Goal: Check status: Check status

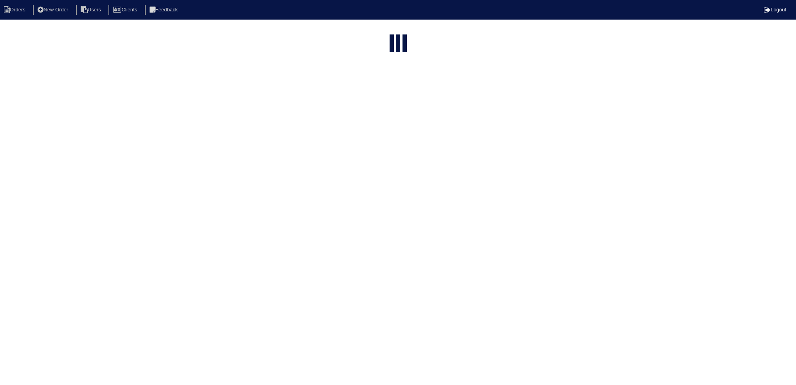
select select "15"
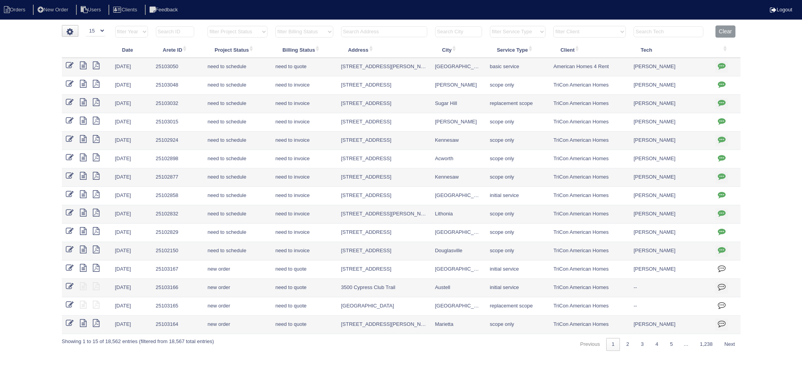
click at [391, 32] on input "text" at bounding box center [384, 31] width 86 height 11
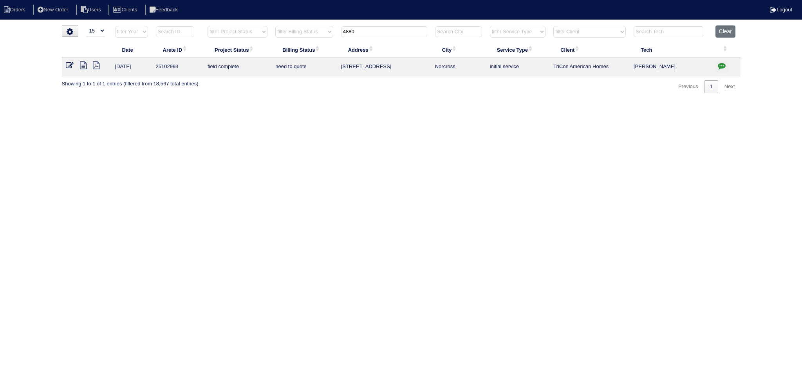
type input "4880"
click at [81, 63] on icon at bounding box center [83, 65] width 7 height 8
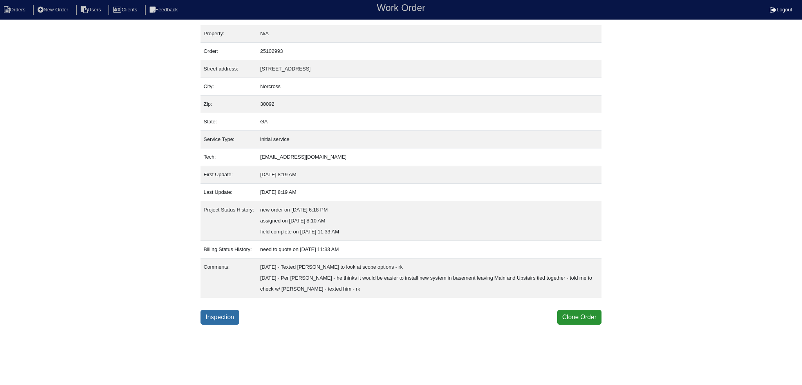
click at [211, 312] on link "Inspection" at bounding box center [219, 317] width 39 height 15
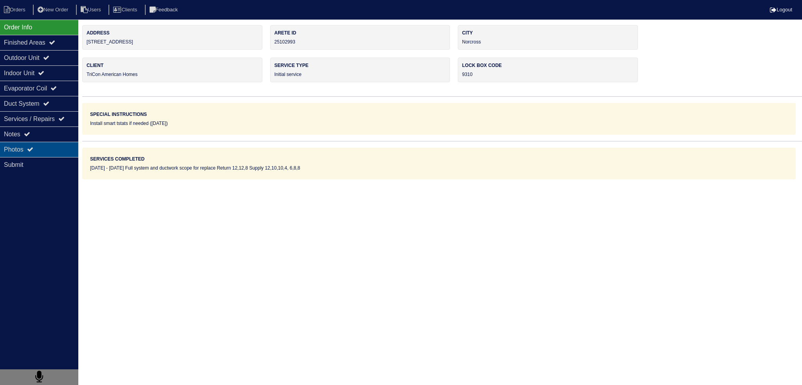
click at [47, 145] on div "Photos" at bounding box center [39, 149] width 78 height 15
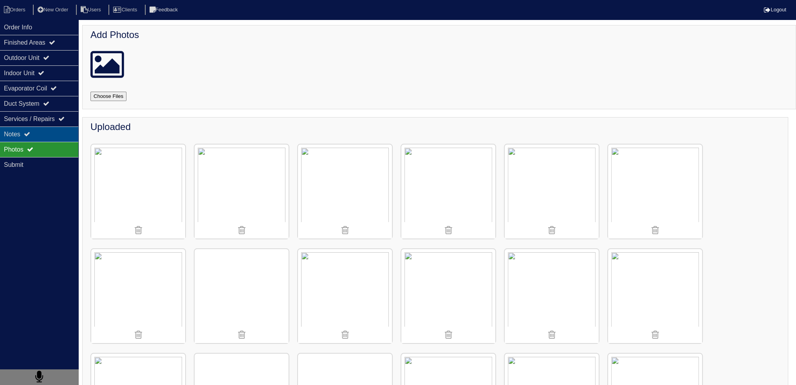
click at [52, 127] on div "Notes" at bounding box center [39, 133] width 78 height 15
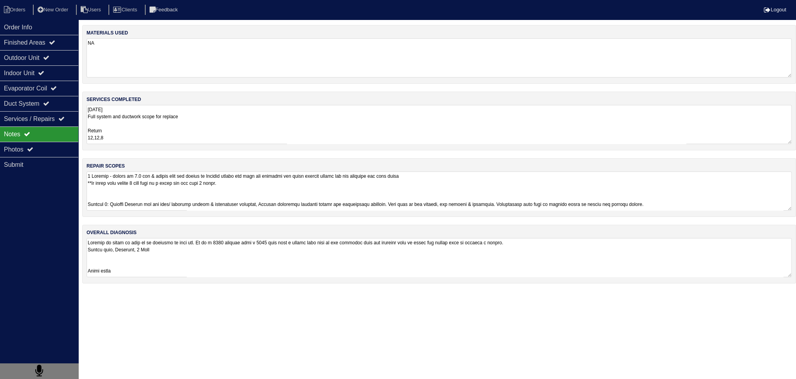
click at [139, 205] on textarea at bounding box center [439, 190] width 705 height 39
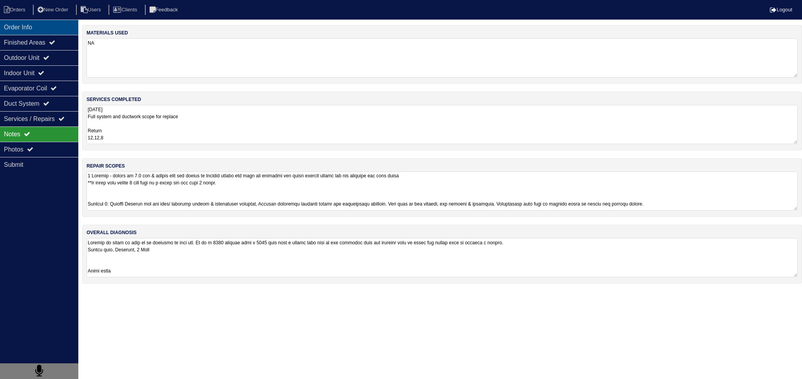
click at [42, 25] on div "Order Info" at bounding box center [39, 27] width 78 height 15
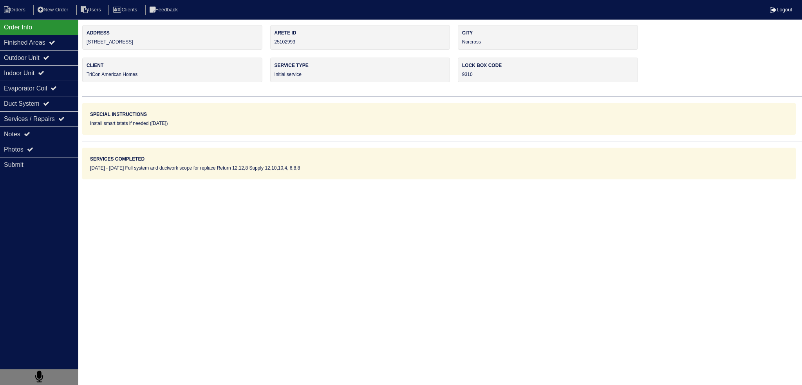
click at [26, 15] on nav "Orders New Order Users Clients Feedback Logout" at bounding box center [401, 10] width 802 height 20
click at [23, 10] on li "Orders" at bounding box center [16, 10] width 32 height 11
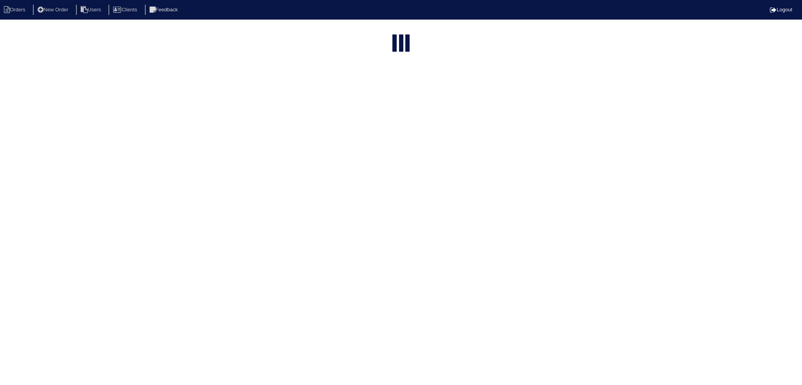
select select "15"
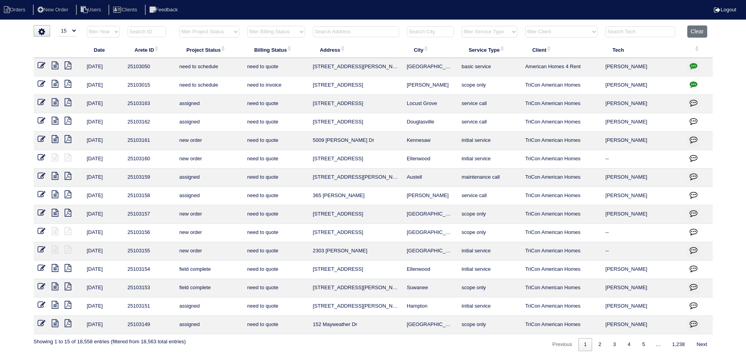
select select "15"
